Goal: Navigation & Orientation: Understand site structure

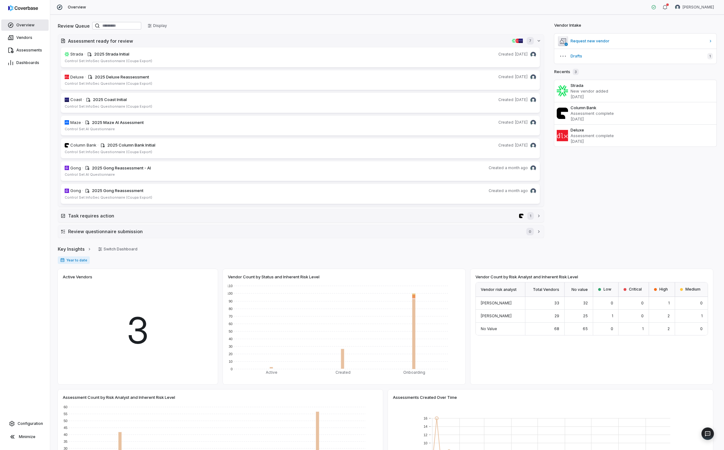
click at [31, 27] on span "Overview" at bounding box center [25, 25] width 18 height 5
click at [34, 420] on link "Configuration" at bounding box center [25, 423] width 45 height 11
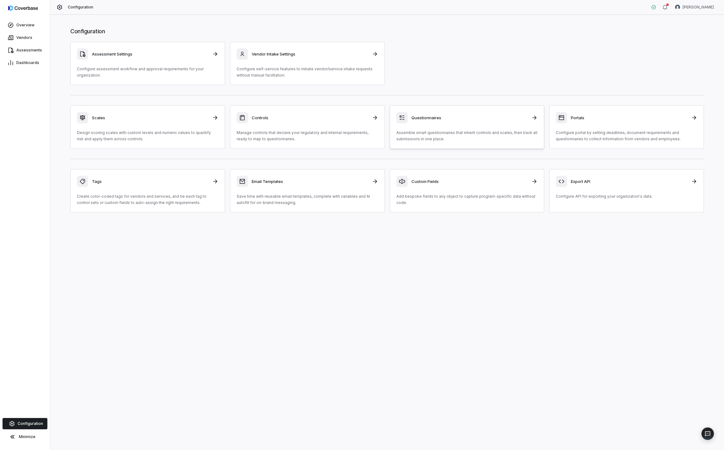
click at [450, 128] on div "Questionnaires Assemble smart questionnaires that inherit controls and scales, …" at bounding box center [467, 127] width 142 height 30
click at [337, 129] on div "Controls Manage controls that declare your regulatory and internal requirements…" at bounding box center [308, 127] width 142 height 30
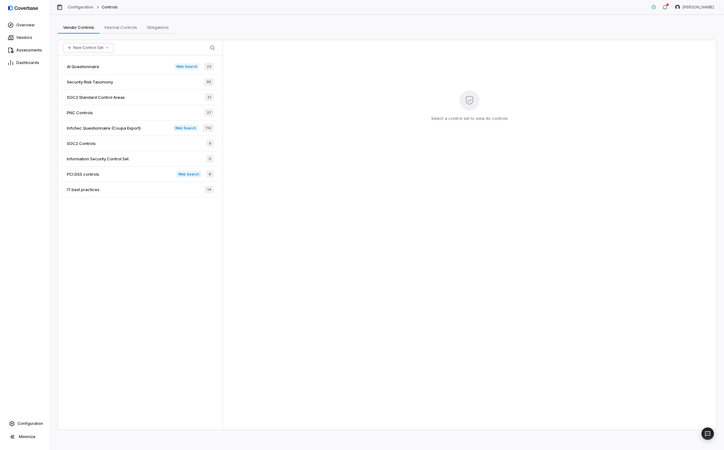
click at [160, 226] on div "AI Questionnaire Web Search 23 Security Risk Taxonomy 95 SOC2 Standard Control …" at bounding box center [140, 242] width 164 height 375
click at [120, 27] on span "Internal Controls" at bounding box center [121, 27] width 38 height 8
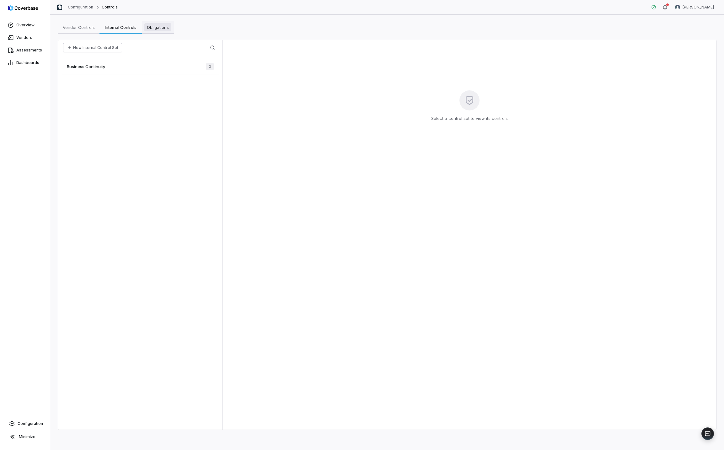
click at [164, 27] on span "Obligations" at bounding box center [157, 27] width 27 height 8
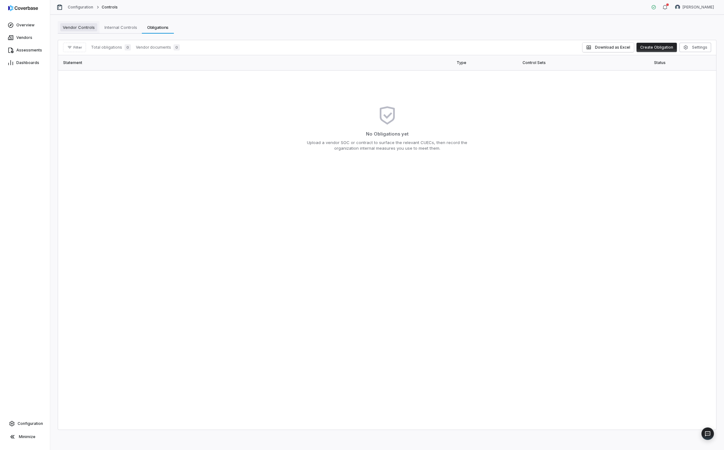
click at [88, 29] on span "Vendor Controls" at bounding box center [78, 27] width 37 height 8
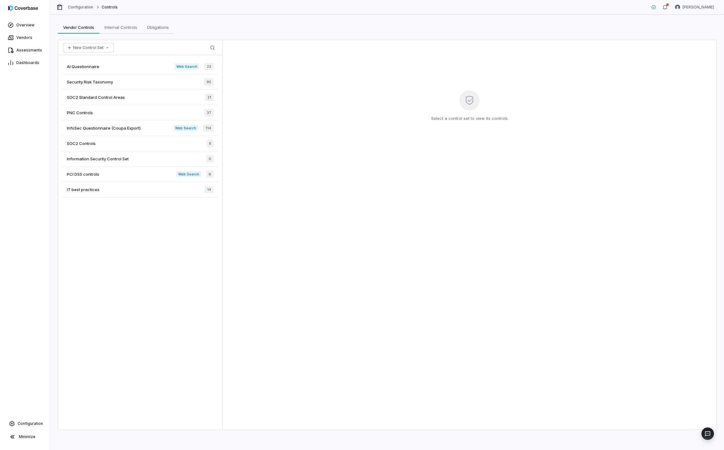
click at [209, 301] on div "AI Questionnaire Web Search 23 Security Risk Taxonomy 95 SOC2 Standard Control …" at bounding box center [140, 242] width 164 height 375
